Goal: Transaction & Acquisition: Book appointment/travel/reservation

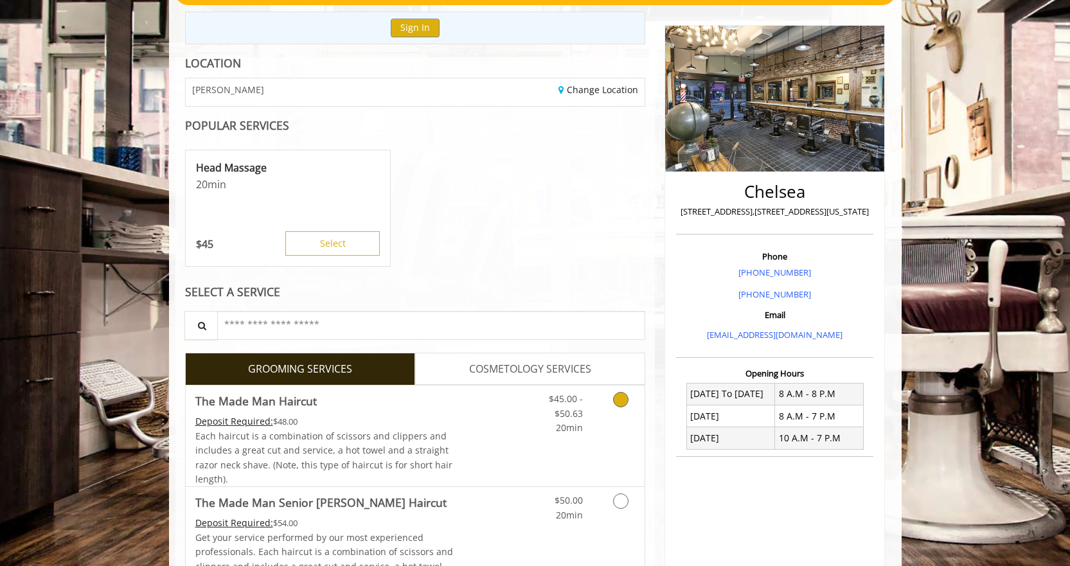
scroll to position [139, 0]
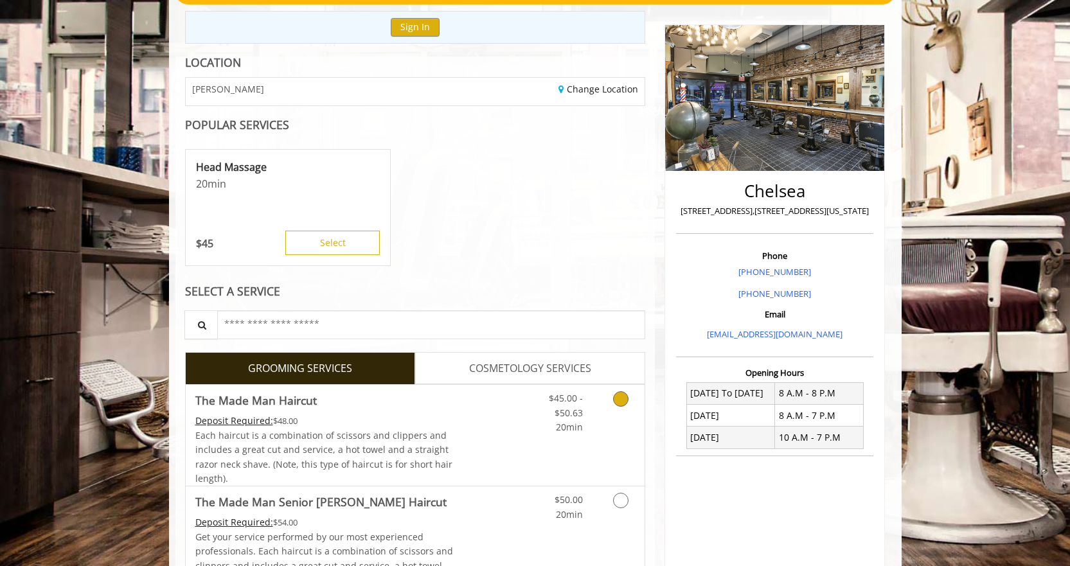
click at [603, 410] on link "Grooming services" at bounding box center [618, 409] width 33 height 49
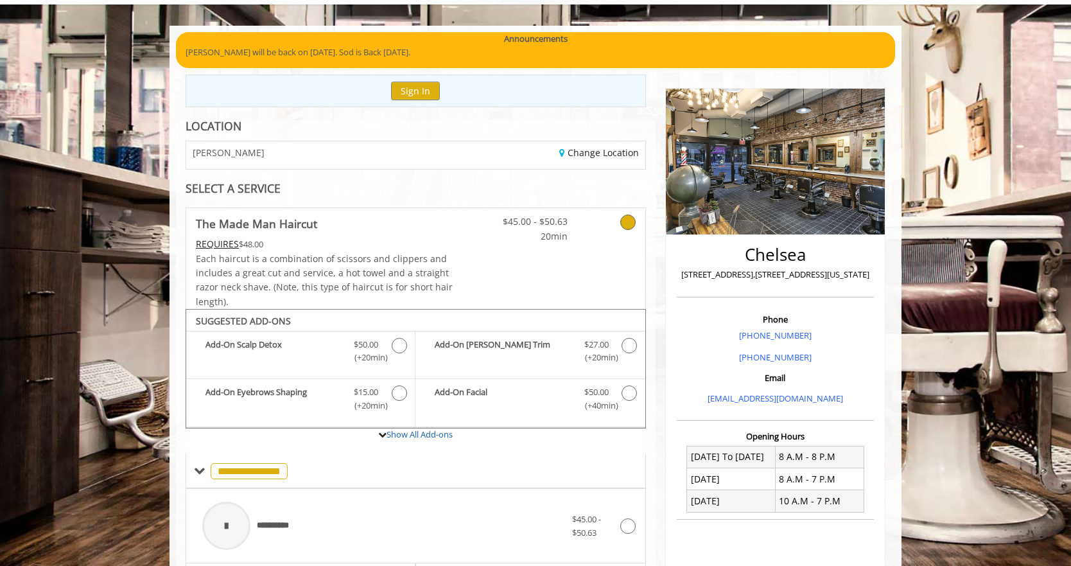
scroll to position [251, 0]
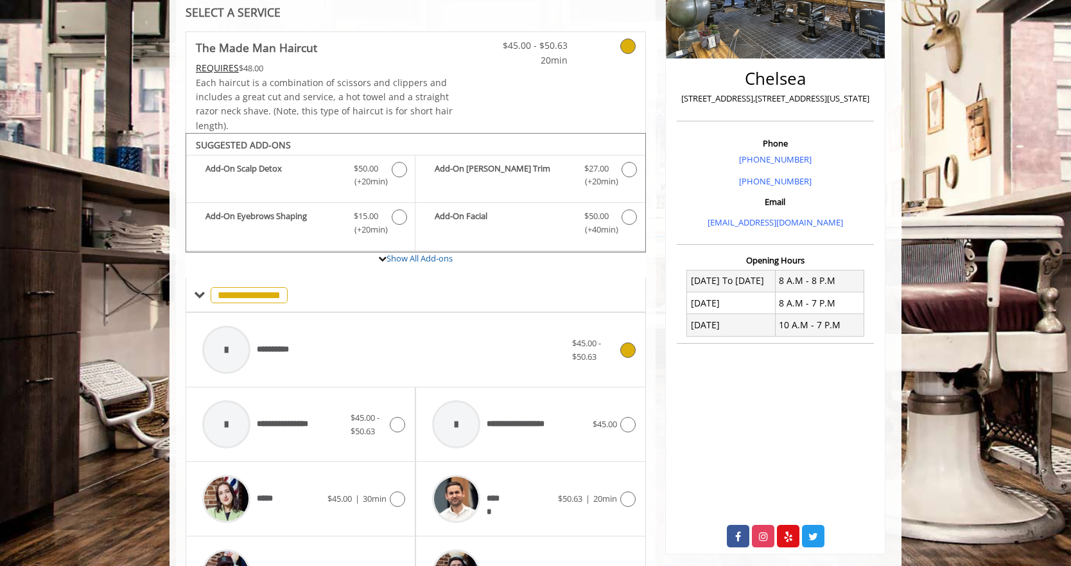
click at [303, 343] on div "**********" at bounding box center [384, 349] width 376 height 61
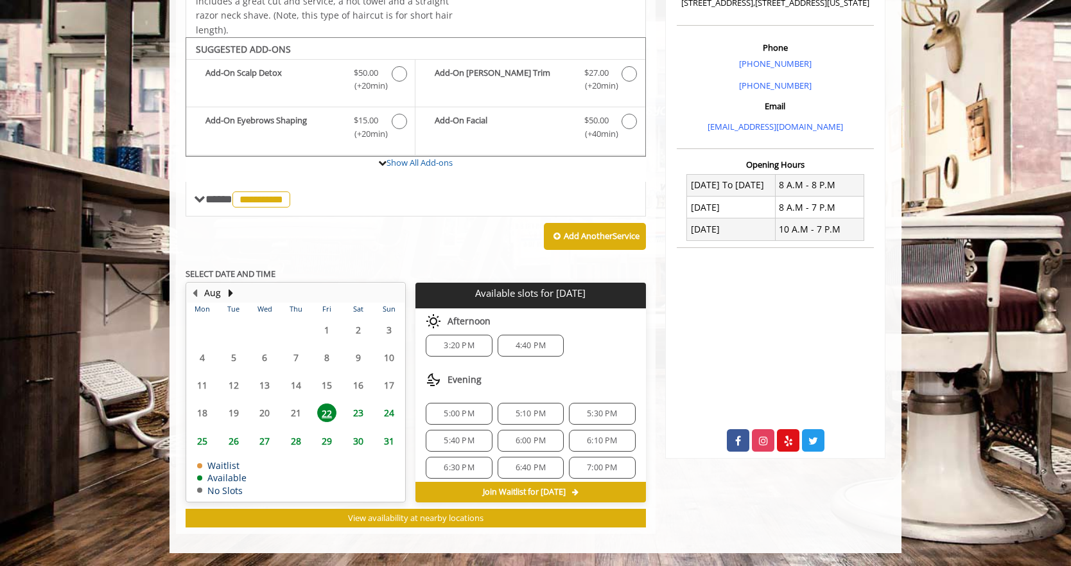
scroll to position [10, 0]
click at [461, 353] on div "3:20 PM" at bounding box center [459, 345] width 66 height 22
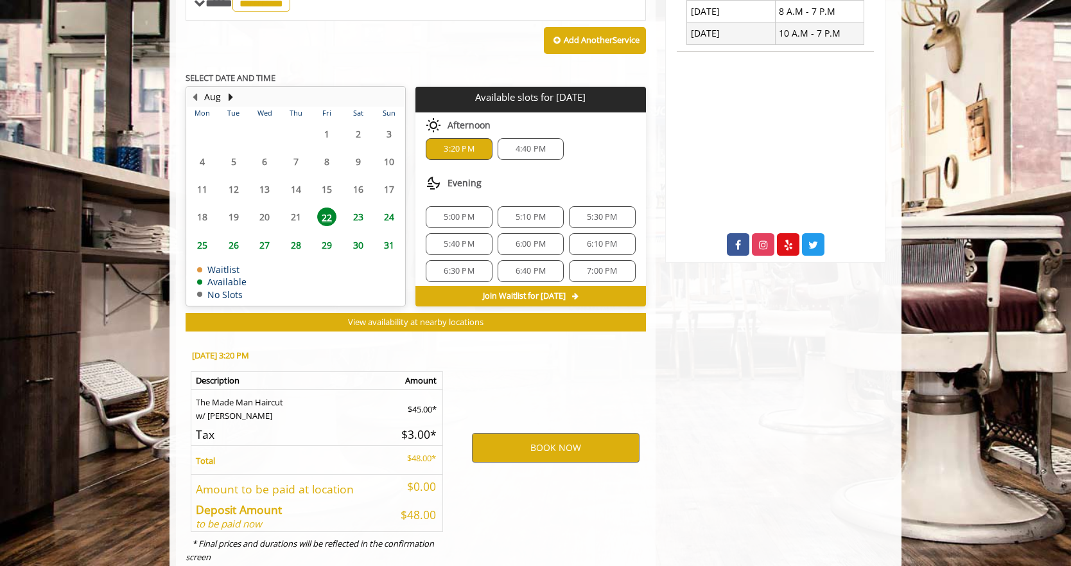
scroll to position [579, 0]
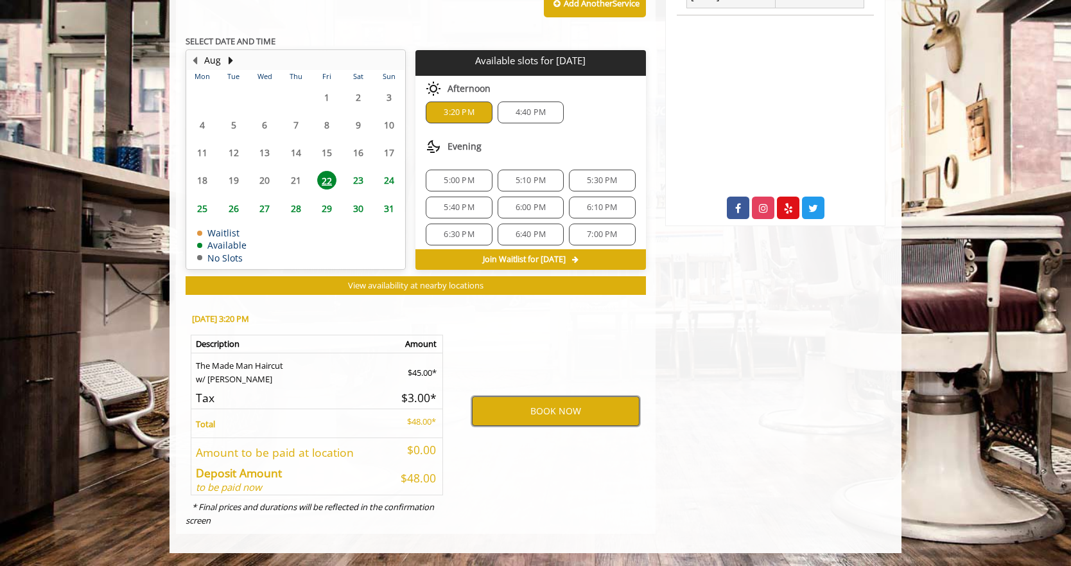
click at [502, 409] on button "BOOK NOW" at bounding box center [556, 411] width 168 height 30
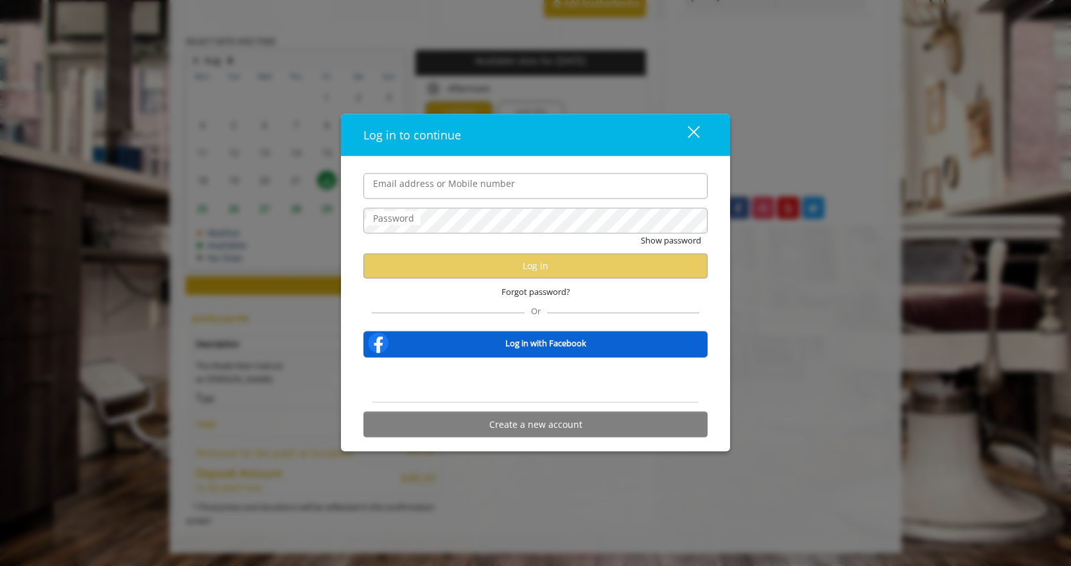
click at [508, 186] on input "Email address or Mobile number" at bounding box center [536, 186] width 344 height 26
type input "**********"
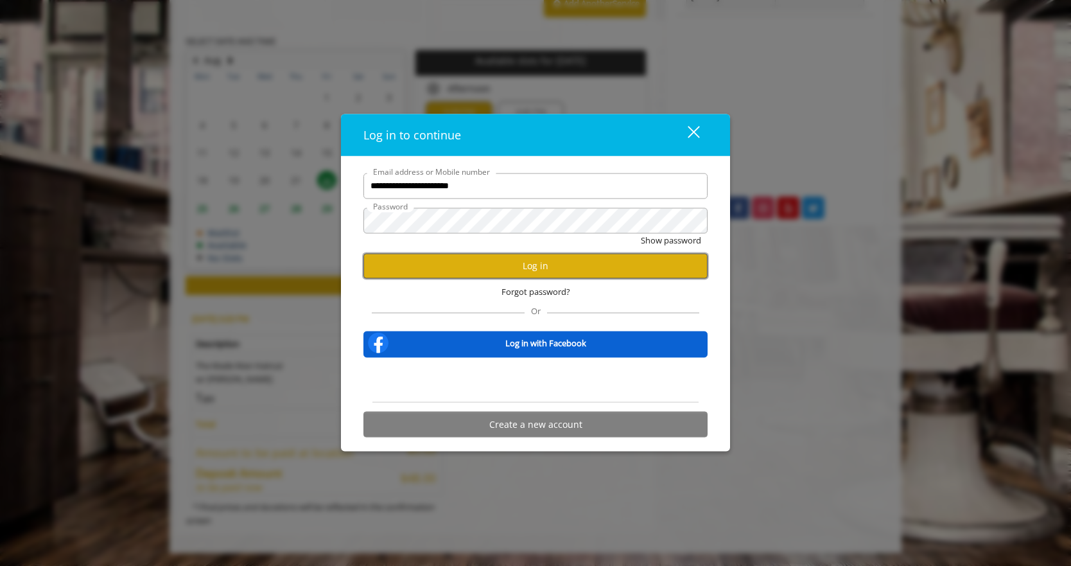
click at [513, 258] on button "Log in" at bounding box center [536, 265] width 344 height 25
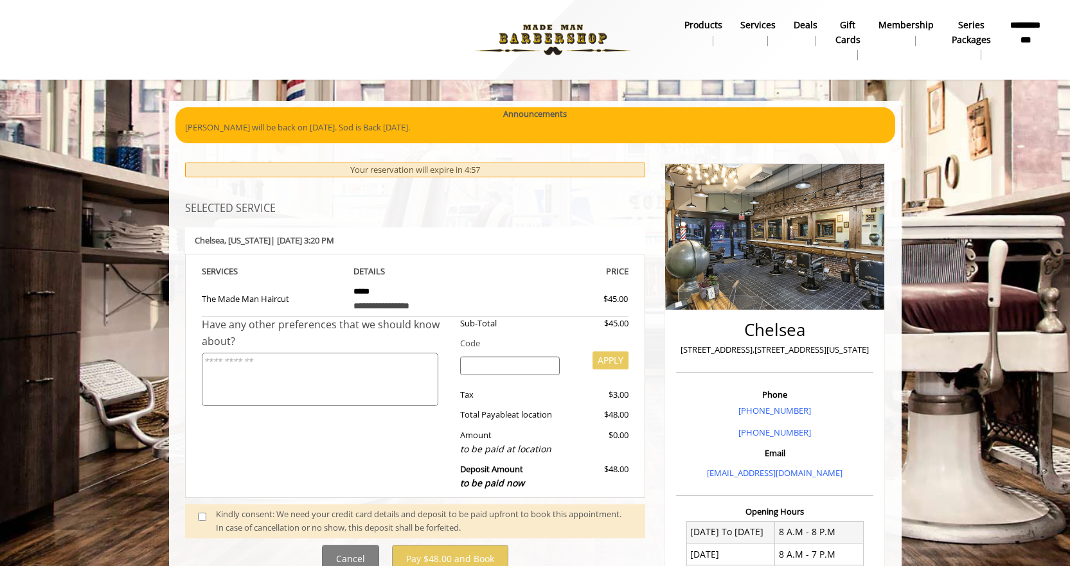
click at [561, 278] on th "PRICE" at bounding box center [557, 271] width 143 height 15
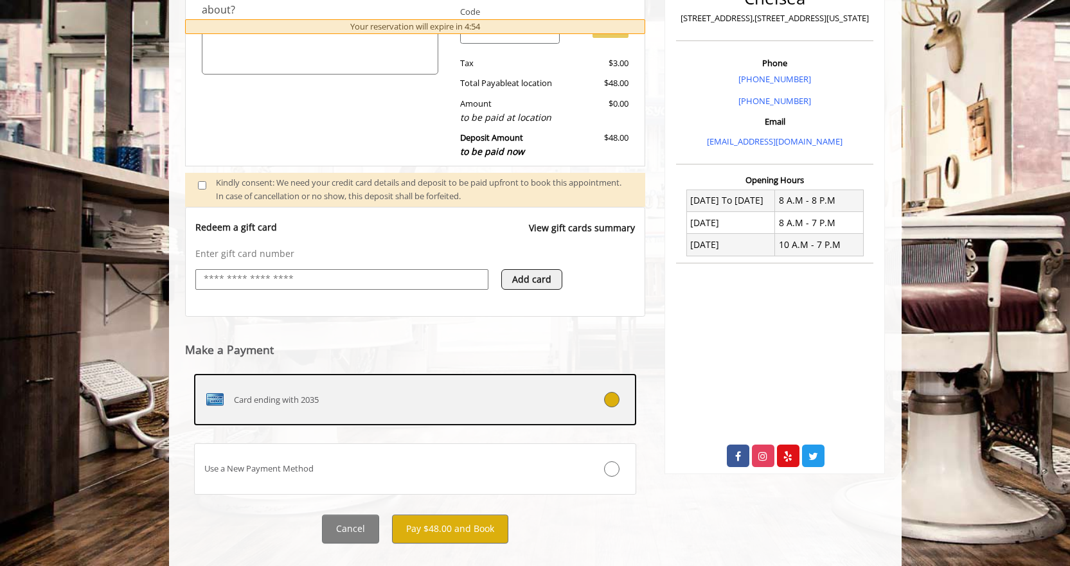
scroll to position [354, 0]
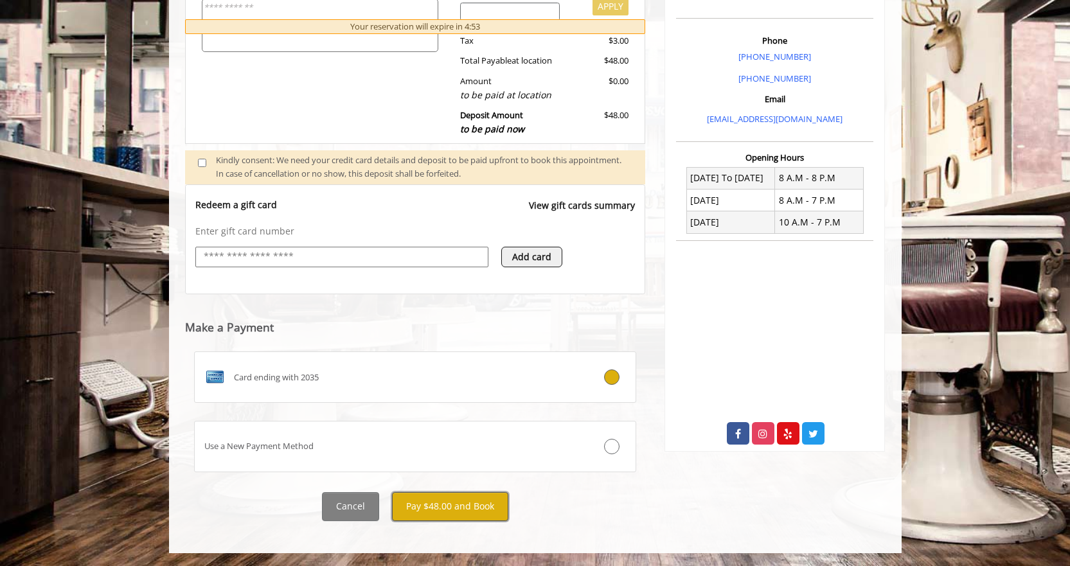
click at [485, 519] on button "Pay $48.00 and Book" at bounding box center [450, 506] width 116 height 29
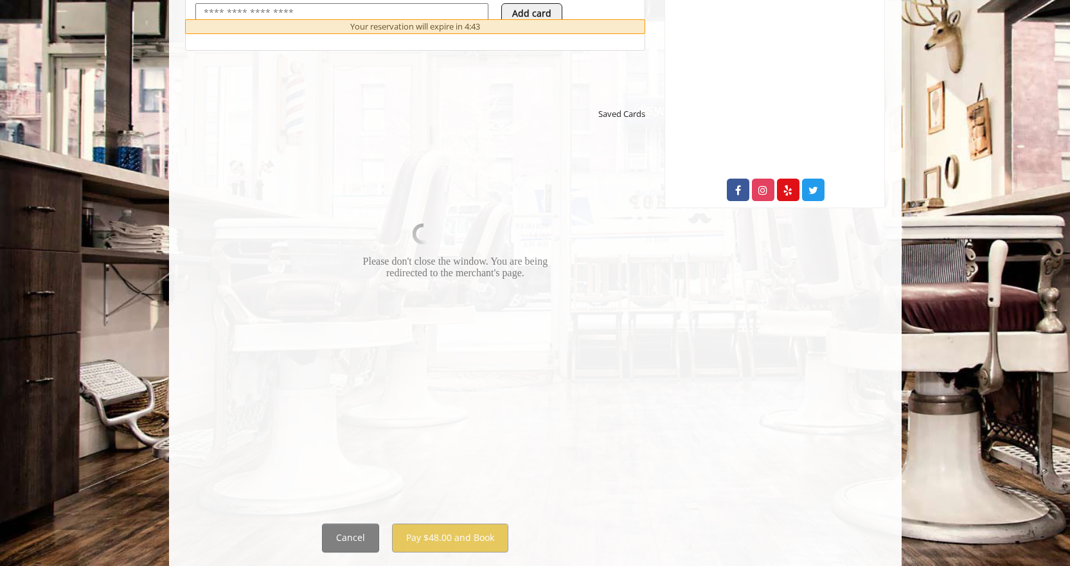
scroll to position [598, 0]
